Goal: Find specific page/section: Locate a particular part of the current website

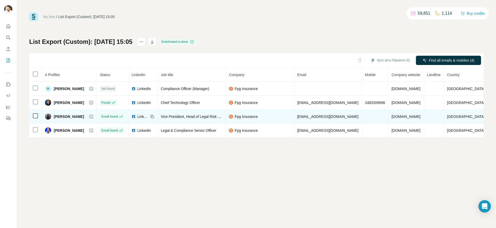
click at [148, 117] on span "LinkedIn" at bounding box center [142, 116] width 11 height 5
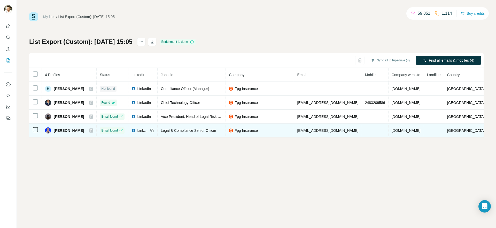
click at [148, 129] on span "LinkedIn" at bounding box center [142, 130] width 11 height 5
click at [148, 130] on span "LinkedIn" at bounding box center [142, 130] width 11 height 5
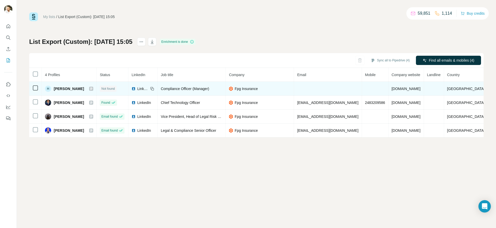
click at [148, 88] on span "LinkedIn" at bounding box center [142, 88] width 11 height 5
